Goal: Communication & Community: Answer question/provide support

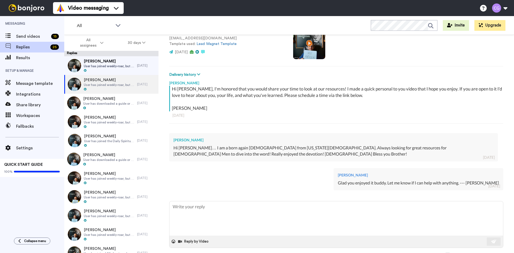
scroll to position [53, 0]
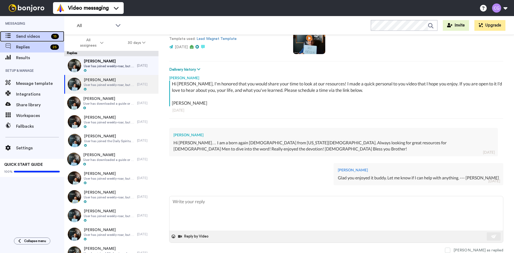
click at [50, 40] on div "Send videos 15" at bounding box center [32, 36] width 64 height 11
type textarea "x"
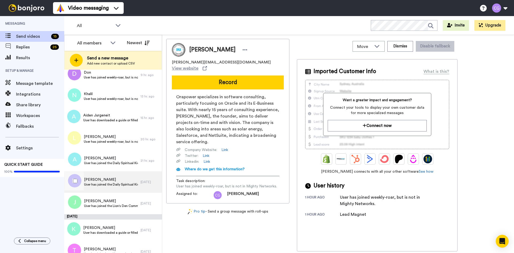
scroll to position [107, 0]
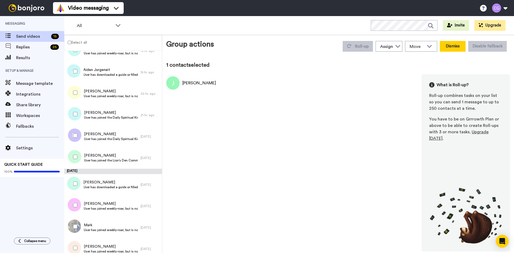
click at [451, 50] on button "Dismiss" at bounding box center [453, 46] width 26 height 11
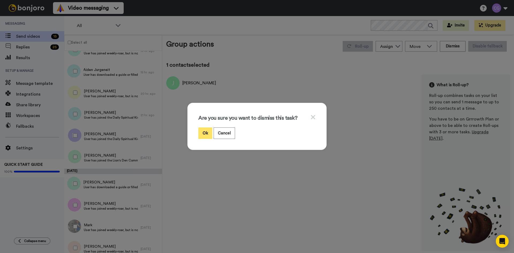
click at [203, 133] on button "Ok" at bounding box center [205, 133] width 14 height 12
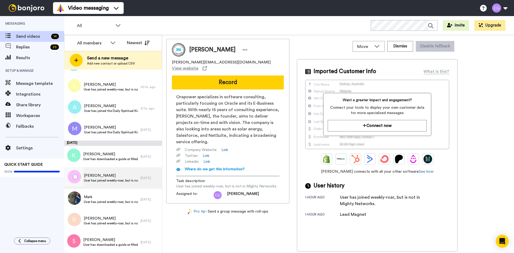
scroll to position [106, 0]
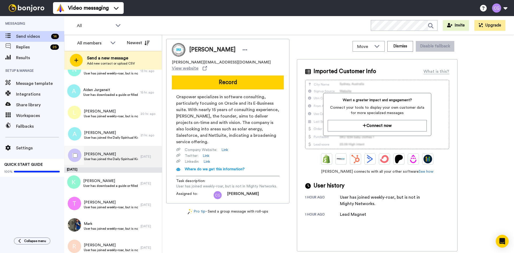
click at [116, 153] on span "Jason Baldree" at bounding box center [111, 153] width 54 height 5
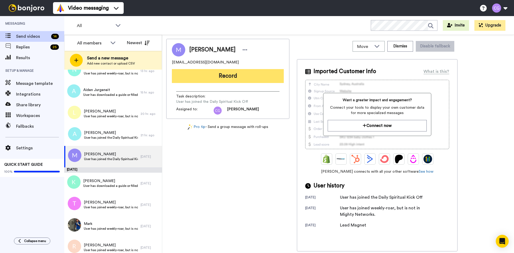
click at [231, 72] on button "Record" at bounding box center [228, 76] width 112 height 14
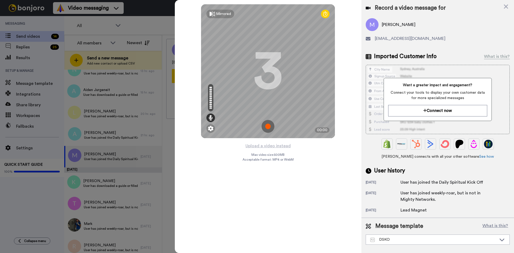
click at [267, 126] on img at bounding box center [267, 126] width 13 height 13
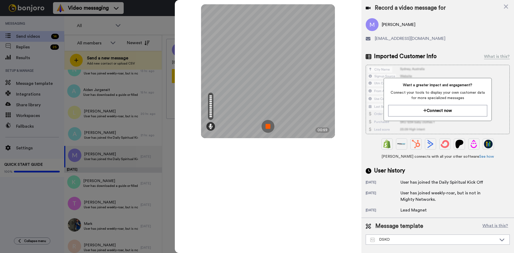
click at [270, 127] on img at bounding box center [267, 126] width 13 height 13
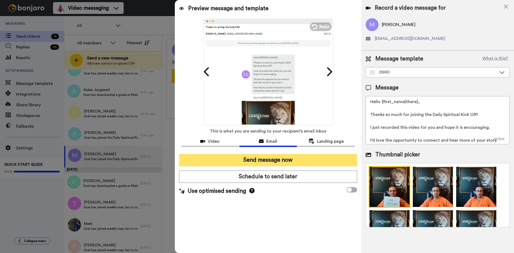
click at [291, 160] on button "Send message now" at bounding box center [268, 160] width 178 height 12
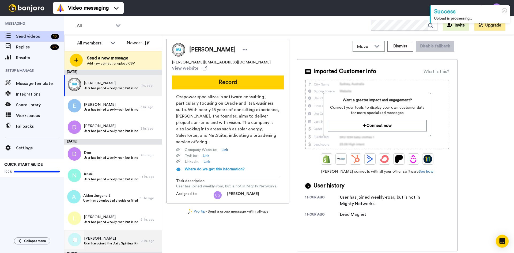
click at [104, 241] on span "User has joined the Daily Spiritual Kick Off" at bounding box center [111, 243] width 54 height 4
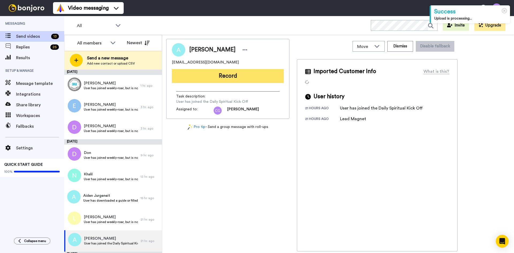
click at [223, 75] on button "Record" at bounding box center [228, 76] width 112 height 14
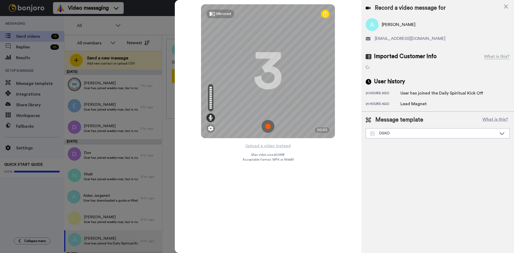
click at [268, 123] on img at bounding box center [267, 126] width 13 height 13
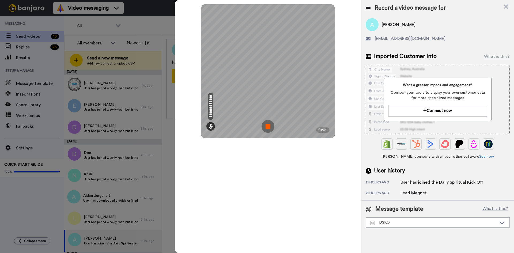
click at [269, 125] on img at bounding box center [267, 126] width 13 height 13
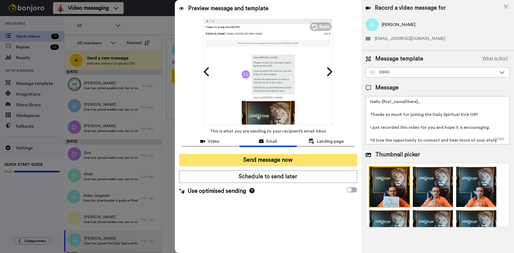
click at [285, 158] on button "Send message now" at bounding box center [268, 160] width 178 height 12
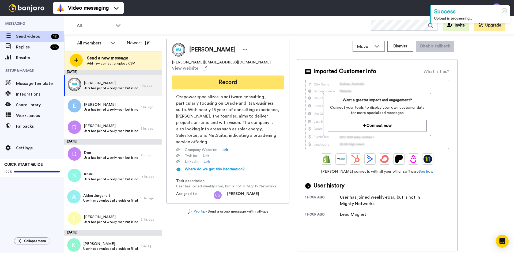
click at [225, 79] on button "Record" at bounding box center [228, 82] width 112 height 14
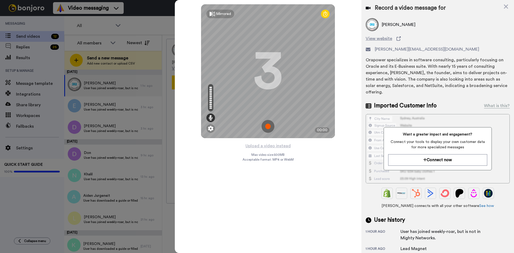
click at [269, 125] on img at bounding box center [267, 126] width 13 height 13
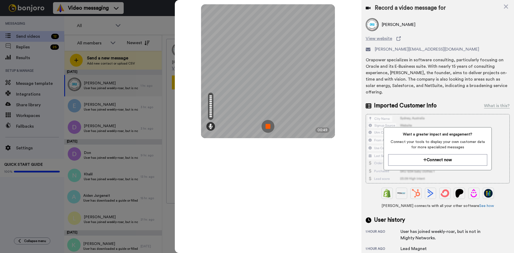
click at [269, 125] on img at bounding box center [267, 126] width 13 height 13
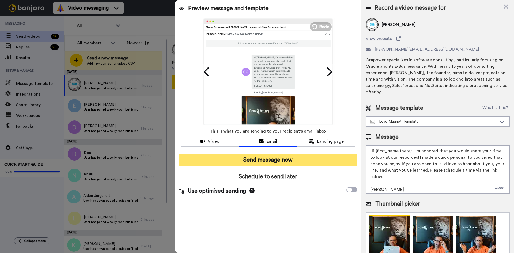
click at [278, 158] on button "Send message now" at bounding box center [268, 160] width 178 height 12
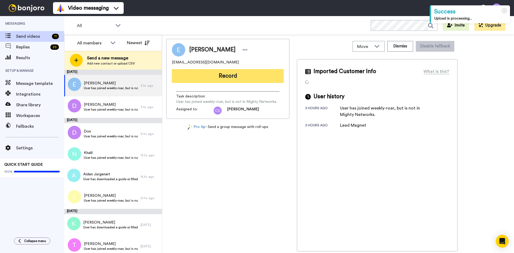
click at [218, 75] on button "Record" at bounding box center [228, 76] width 112 height 14
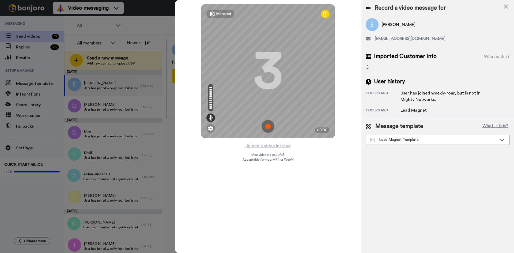
click at [265, 126] on img at bounding box center [267, 126] width 13 height 13
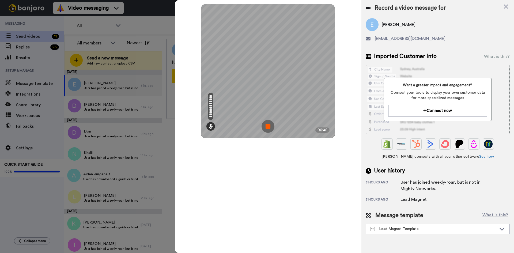
click at [269, 127] on img at bounding box center [267, 126] width 13 height 13
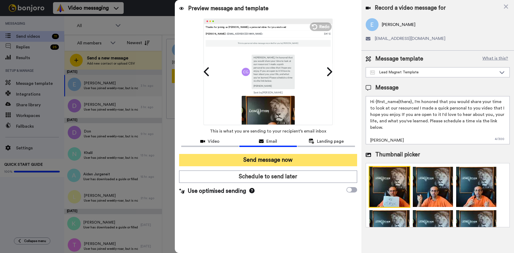
click at [289, 161] on button "Send message now" at bounding box center [268, 160] width 178 height 12
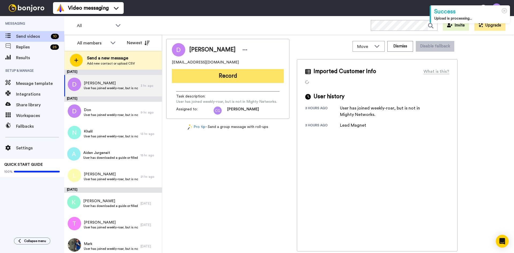
click at [236, 79] on button "Record" at bounding box center [228, 76] width 112 height 14
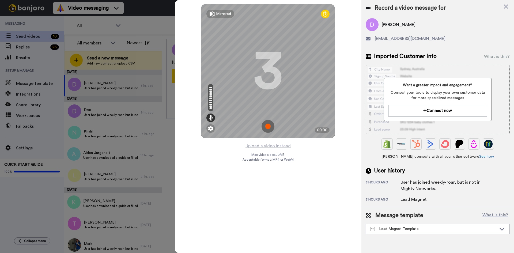
click at [271, 126] on img at bounding box center [267, 126] width 13 height 13
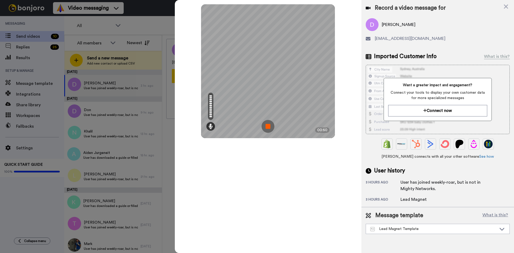
click at [270, 126] on img at bounding box center [267, 126] width 13 height 13
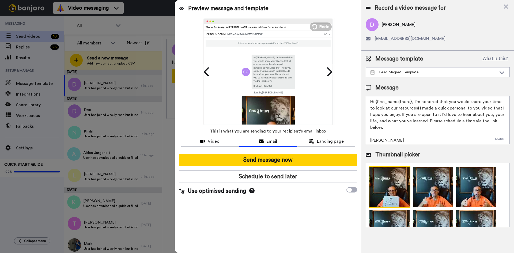
drag, startPoint x: 376, startPoint y: 102, endPoint x: 410, endPoint y: 103, distance: 33.7
click at [410, 103] on textarea "Hi {first_name|there}, I'm honored that you would share your time to look at ou…" at bounding box center [437, 120] width 144 height 48
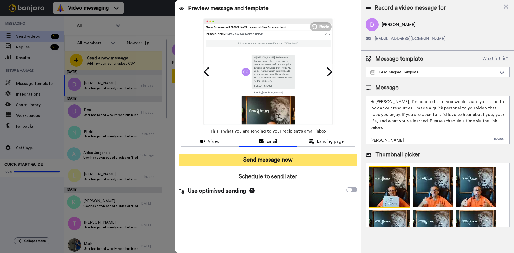
type textarea "Hi Darius, I'm honored that you would share your time to look at our resources!…"
click at [303, 155] on button "Send message now" at bounding box center [268, 160] width 178 height 12
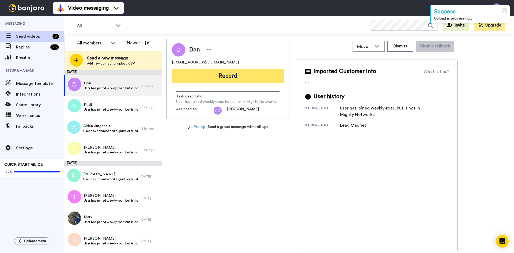
click at [216, 77] on button "Record" at bounding box center [228, 76] width 112 height 14
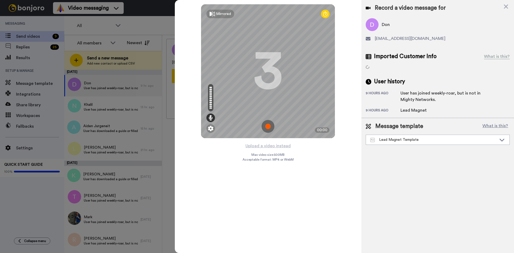
click at [270, 127] on img at bounding box center [267, 126] width 13 height 13
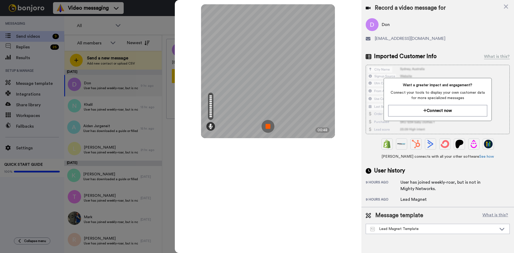
click at [268, 125] on img at bounding box center [267, 126] width 13 height 13
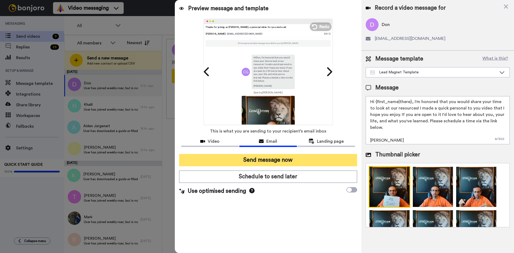
click at [284, 156] on button "Send message now" at bounding box center [268, 160] width 178 height 12
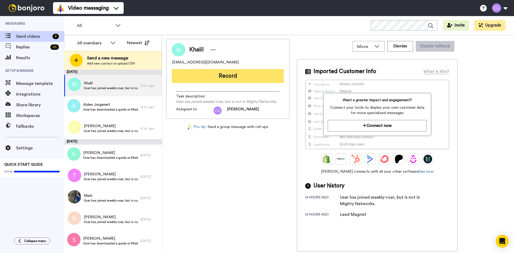
click at [223, 74] on button "Record" at bounding box center [228, 76] width 112 height 14
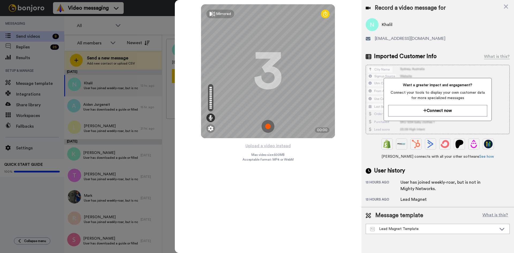
click at [269, 127] on img at bounding box center [267, 126] width 13 height 13
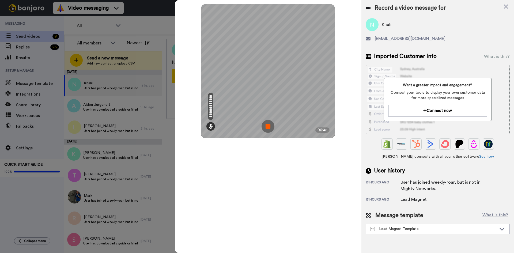
click at [269, 126] on img at bounding box center [267, 126] width 13 height 13
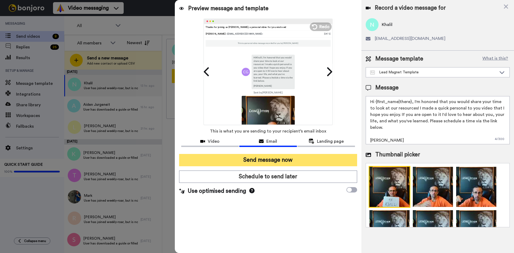
click at [293, 159] on button "Send message now" at bounding box center [268, 160] width 178 height 12
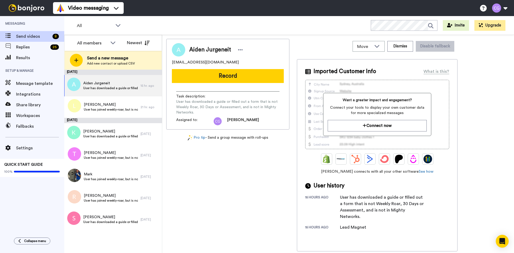
click at [236, 74] on button "Record" at bounding box center [228, 76] width 112 height 14
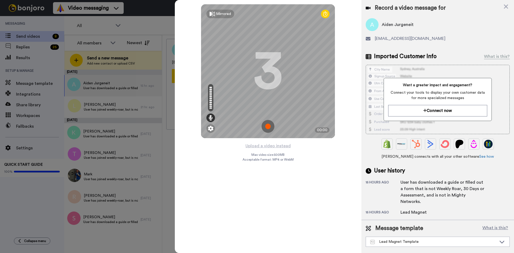
click at [269, 128] on img at bounding box center [267, 126] width 13 height 13
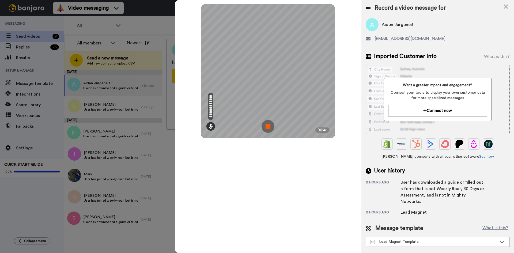
click at [266, 124] on img at bounding box center [267, 126] width 13 height 13
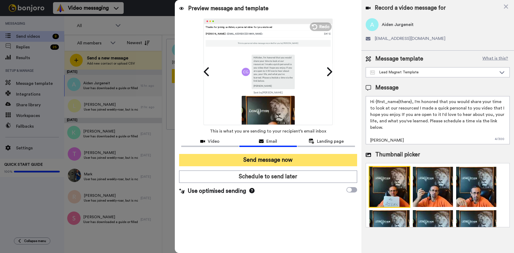
click at [290, 158] on button "Send message now" at bounding box center [268, 160] width 178 height 12
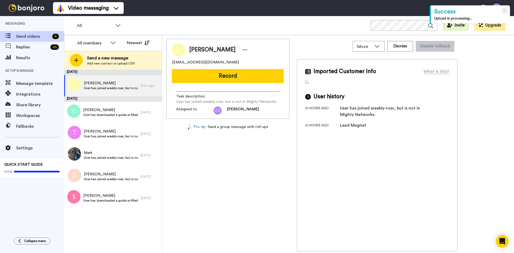
click at [204, 88] on div "Task description : User has joined weekly-roar, but is not in Mighty Networks. …" at bounding box center [228, 100] width 112 height 27
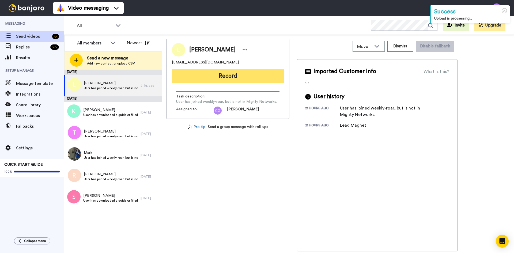
click at [215, 80] on button "Record" at bounding box center [228, 76] width 112 height 14
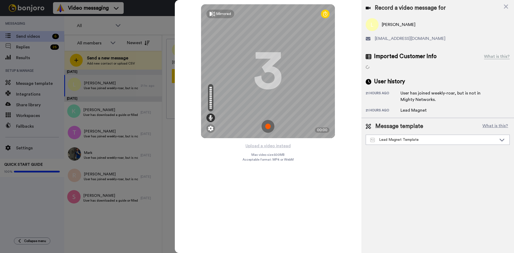
click at [267, 125] on img at bounding box center [267, 126] width 13 height 13
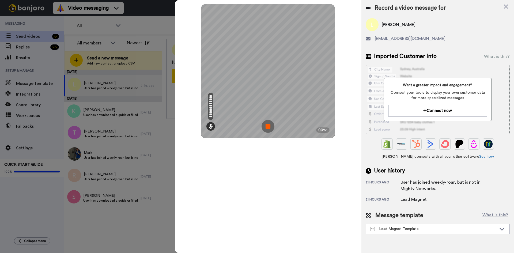
click at [269, 126] on img at bounding box center [267, 126] width 13 height 13
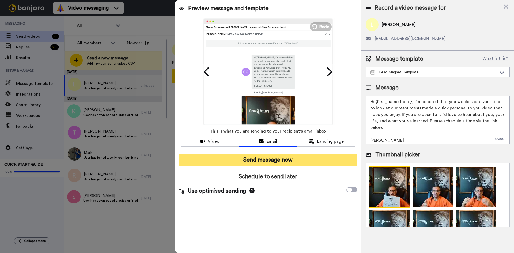
click at [284, 159] on button "Send message now" at bounding box center [268, 160] width 178 height 12
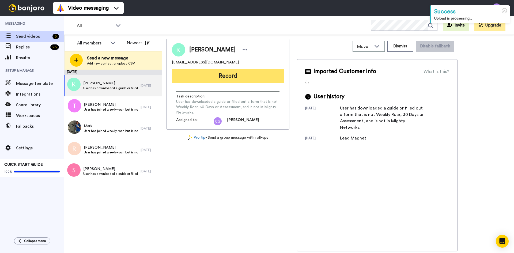
click at [232, 79] on button "Record" at bounding box center [228, 76] width 112 height 14
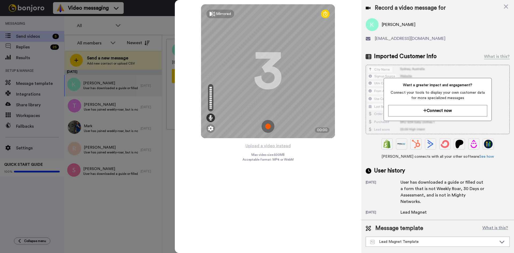
click at [267, 127] on img at bounding box center [267, 126] width 13 height 13
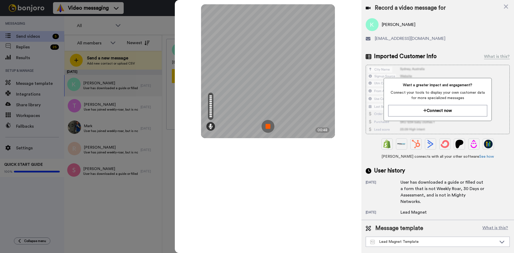
click at [270, 125] on img at bounding box center [267, 126] width 13 height 13
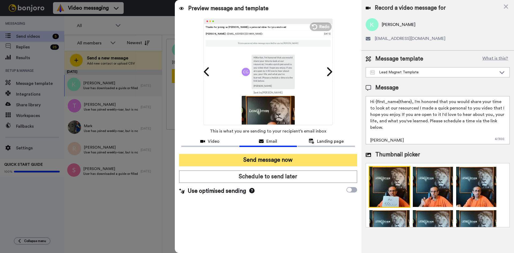
click at [289, 163] on button "Send message now" at bounding box center [268, 160] width 178 height 12
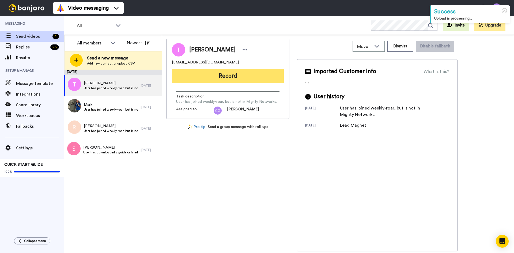
click at [235, 77] on button "Record" at bounding box center [228, 76] width 112 height 14
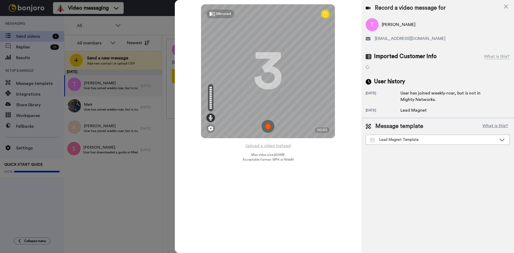
click at [268, 125] on img at bounding box center [267, 126] width 13 height 13
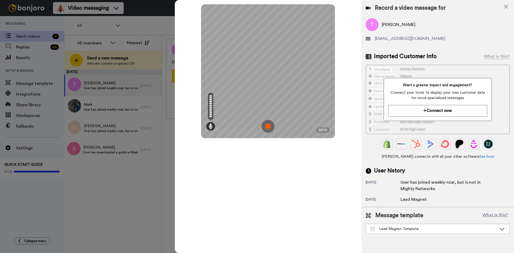
click at [269, 125] on img at bounding box center [267, 126] width 13 height 13
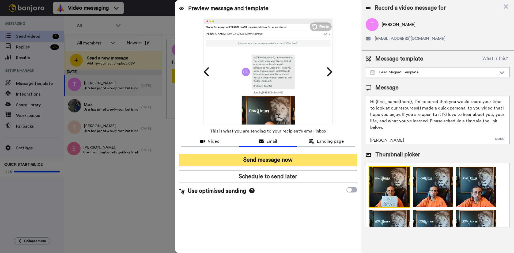
click at [260, 159] on button "Send message now" at bounding box center [268, 160] width 178 height 12
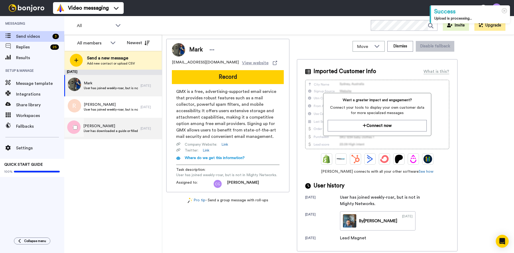
click at [101, 127] on span "[PERSON_NAME]" at bounding box center [110, 125] width 55 height 5
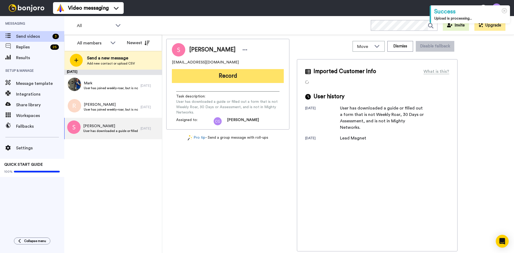
click at [235, 73] on button "Record" at bounding box center [228, 76] width 112 height 14
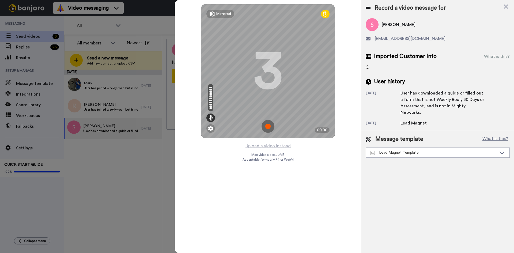
click at [269, 126] on img at bounding box center [267, 126] width 13 height 13
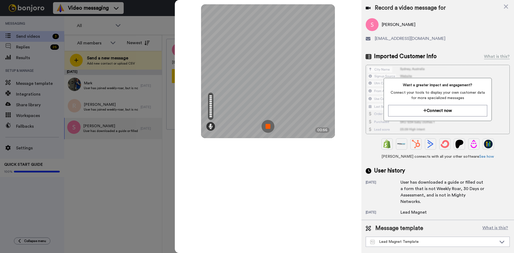
click at [268, 123] on img at bounding box center [267, 126] width 13 height 13
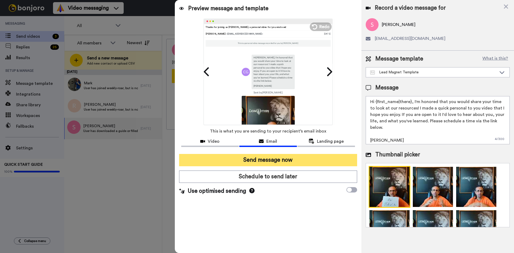
click at [278, 158] on button "Send message now" at bounding box center [268, 160] width 178 height 12
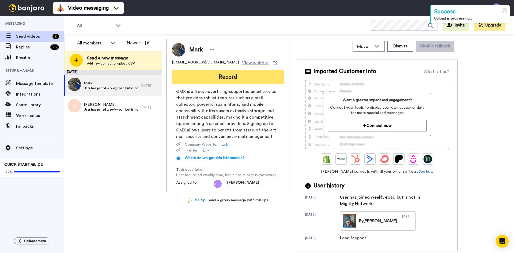
click at [242, 76] on button "Record" at bounding box center [228, 77] width 112 height 14
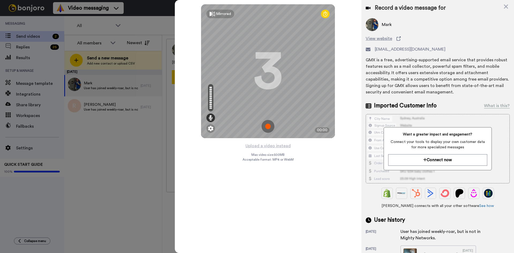
click at [269, 127] on img at bounding box center [267, 126] width 13 height 13
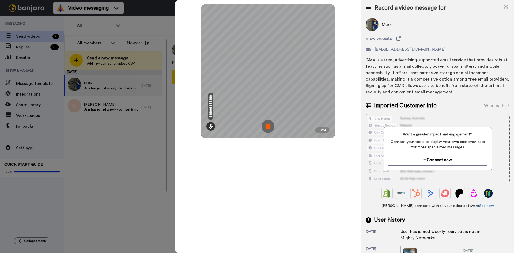
click at [268, 126] on img at bounding box center [267, 126] width 13 height 13
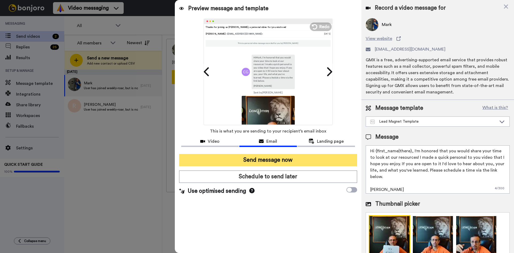
click at [278, 163] on button "Send message now" at bounding box center [268, 160] width 178 height 12
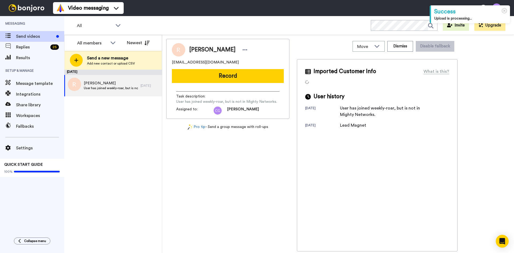
click at [216, 77] on button "Record" at bounding box center [228, 76] width 112 height 14
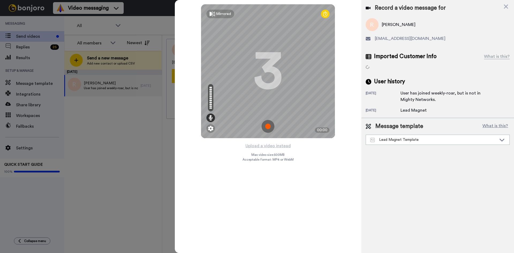
click at [268, 126] on img at bounding box center [267, 126] width 13 height 13
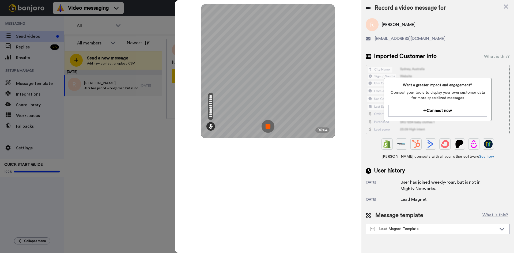
click at [268, 126] on img at bounding box center [267, 126] width 13 height 13
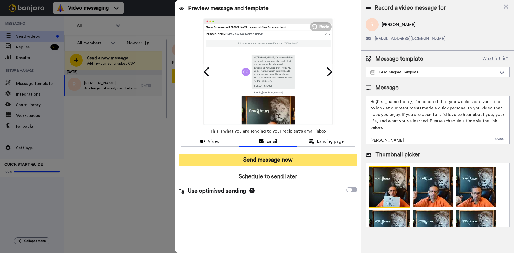
click at [255, 159] on button "Send message now" at bounding box center [268, 160] width 178 height 12
